Goal: Navigation & Orientation: Find specific page/section

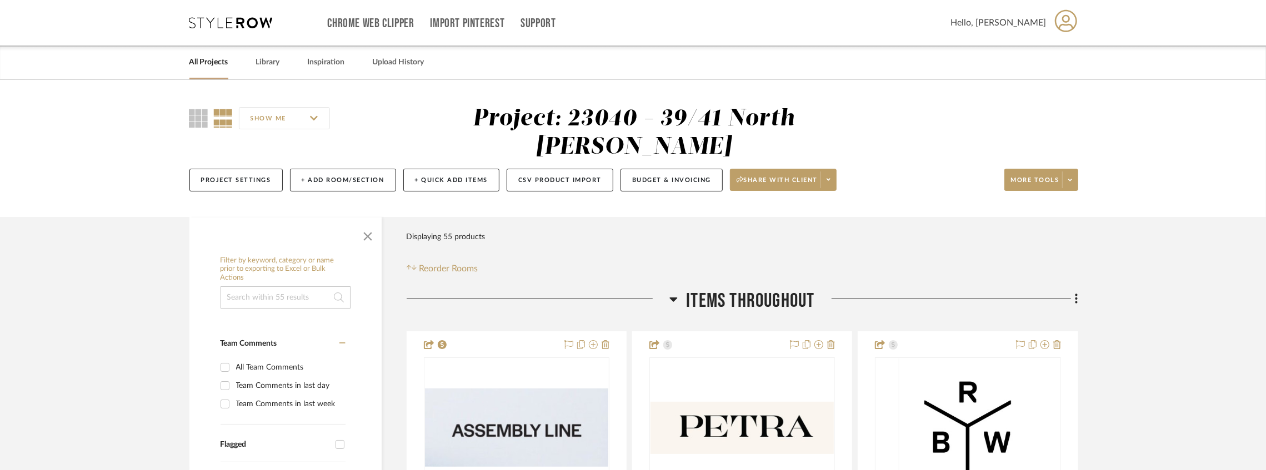
click at [267, 23] on icon at bounding box center [230, 22] width 83 height 11
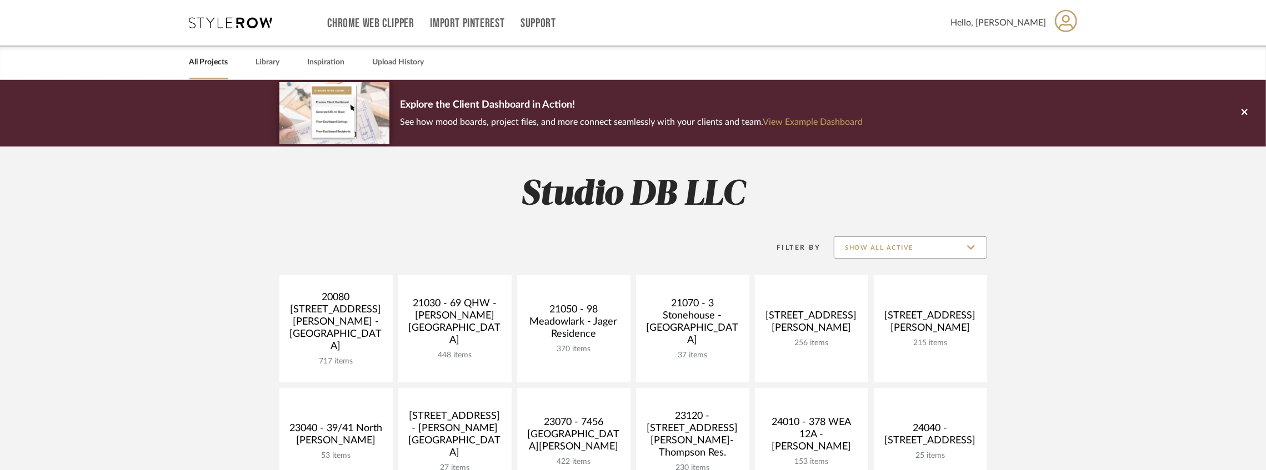
click at [902, 248] on input "Show All Active" at bounding box center [910, 248] width 153 height 22
click at [894, 327] on span "Archived" at bounding box center [912, 328] width 132 height 9
type input "Archived"
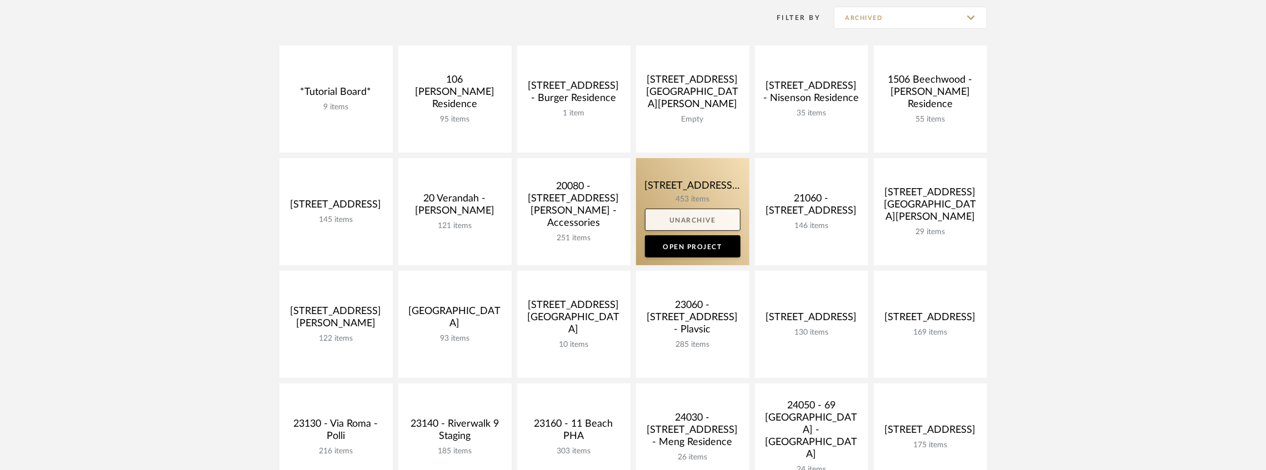
scroll to position [222, 0]
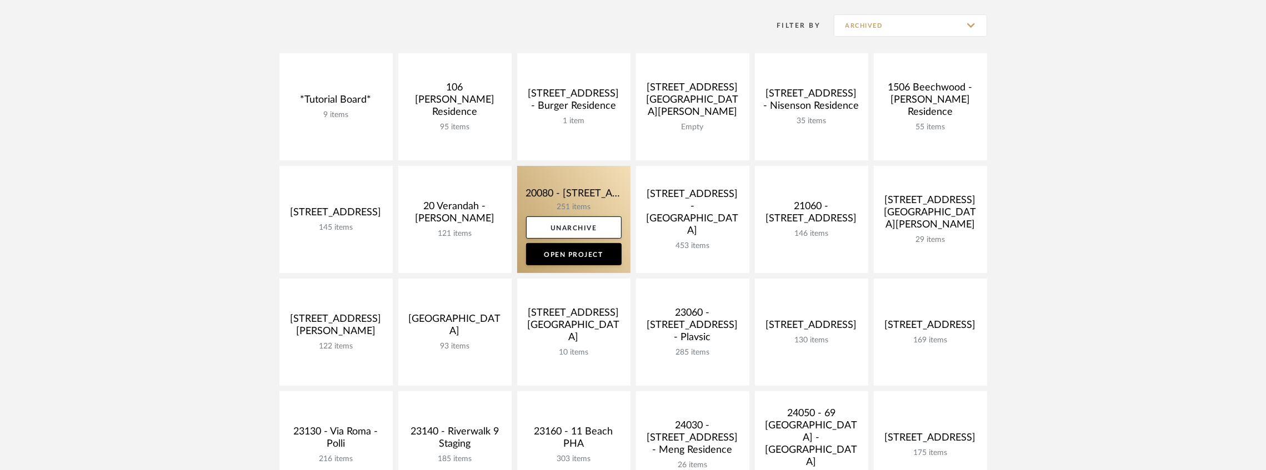
click at [579, 195] on link at bounding box center [573, 219] width 113 height 107
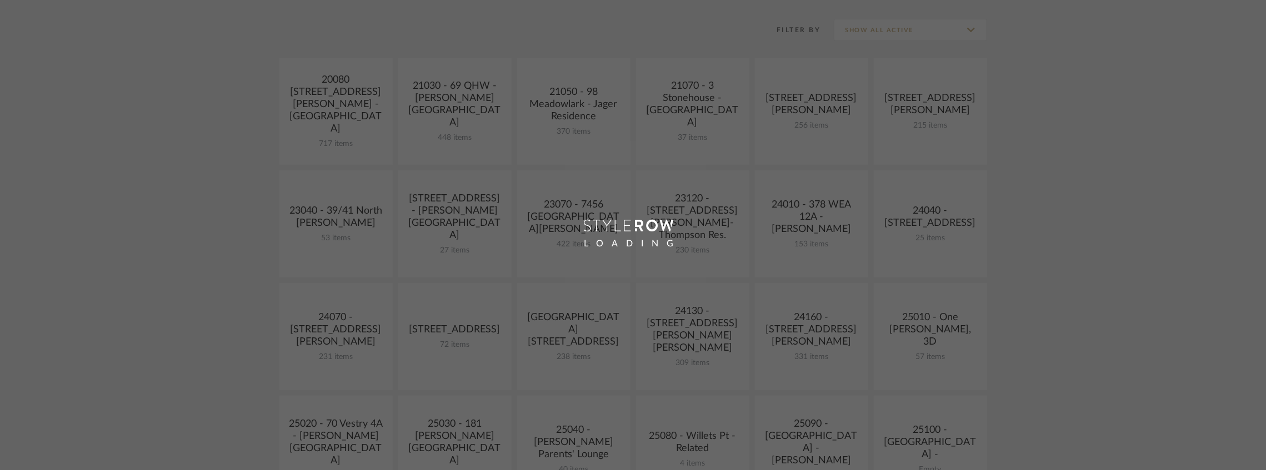
scroll to position [222, 0]
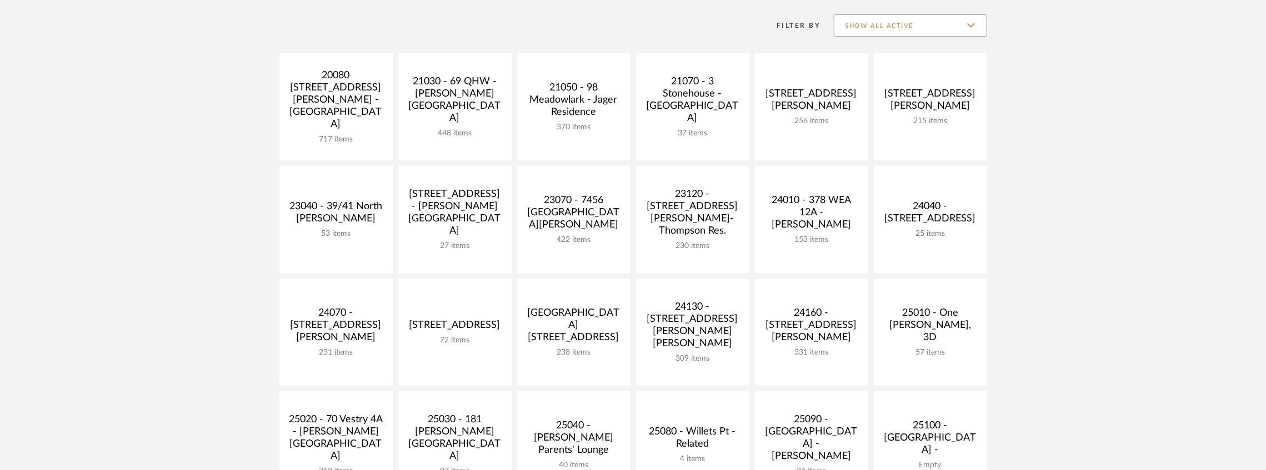
click at [895, 21] on input "Show All Active" at bounding box center [910, 25] width 153 height 22
click at [871, 96] on span "Archived" at bounding box center [910, 106] width 152 height 27
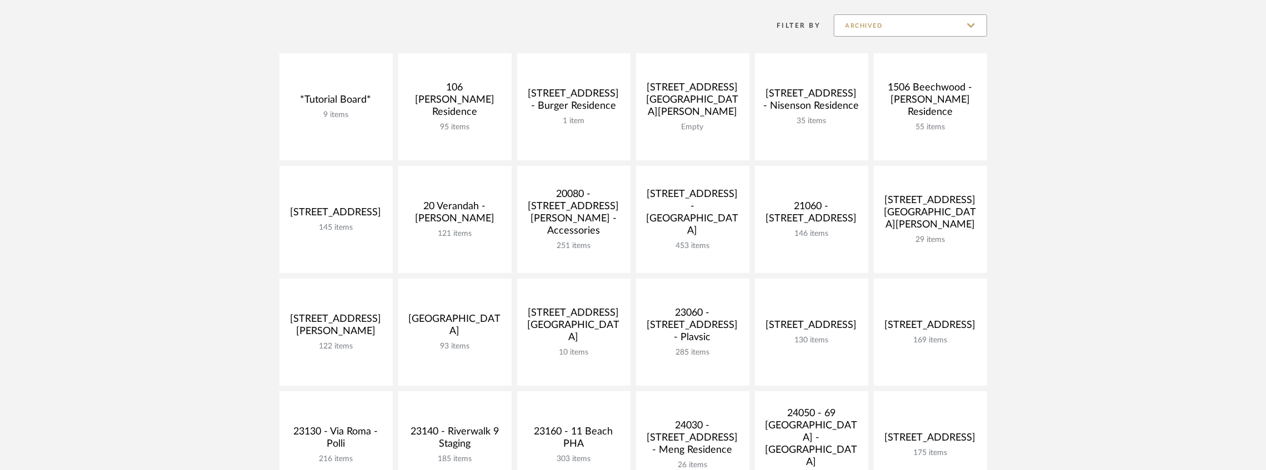
click at [925, 24] on input "Archived" at bounding box center [910, 25] width 153 height 22
click at [894, 53] on span "Show All Active" at bounding box center [912, 53] width 132 height 9
type input "Show All Active"
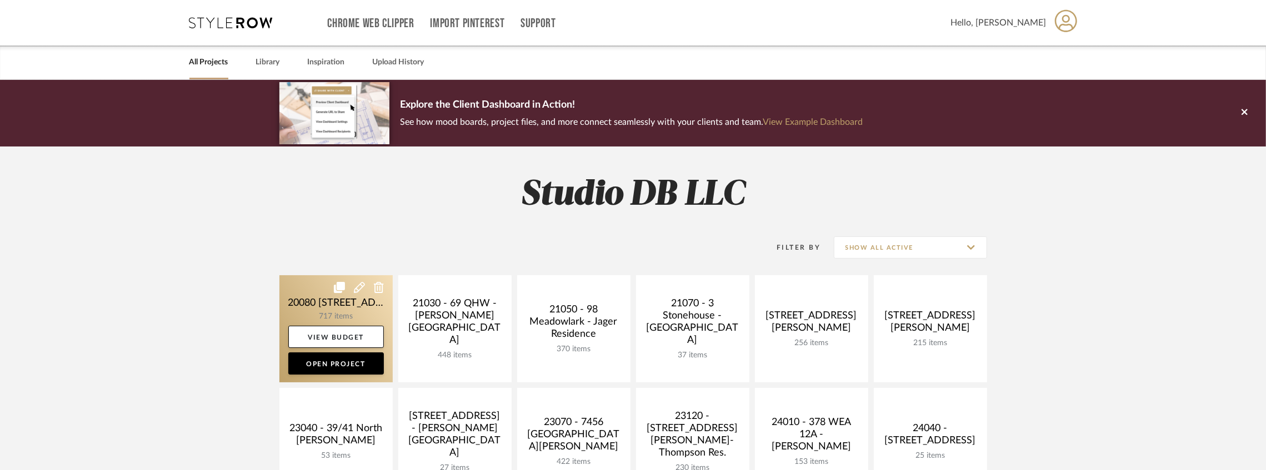
click at [345, 305] on link at bounding box center [335, 328] width 113 height 107
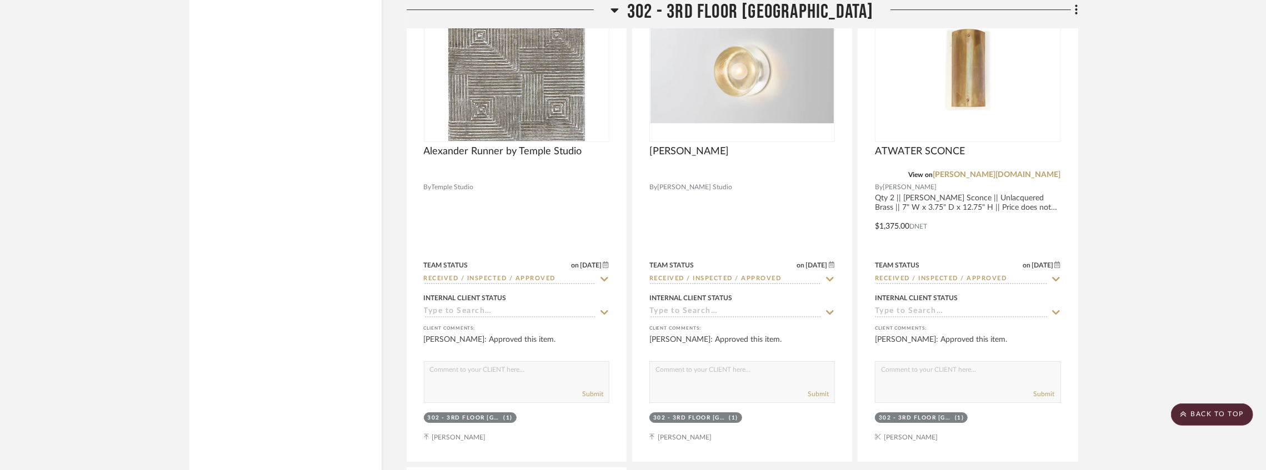
scroll to position [56388, 0]
